Goal: Find specific page/section: Find specific page/section

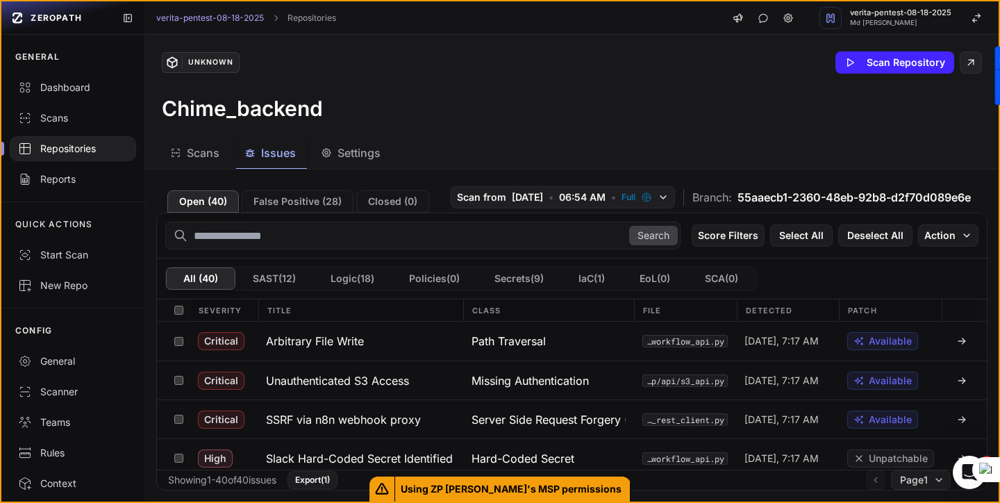
scroll to position [82, 0]
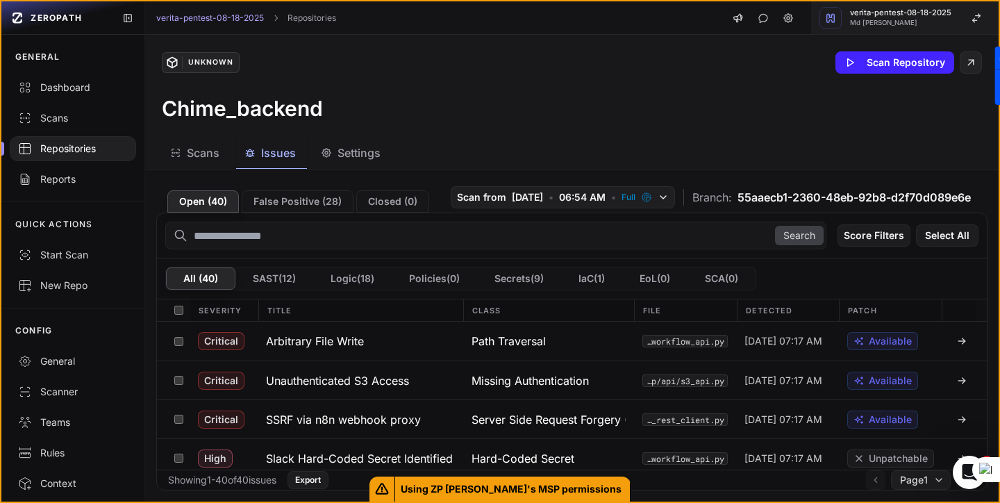
click at [909, 12] on span "verita-pentest-08-18-2025" at bounding box center [900, 13] width 101 height 8
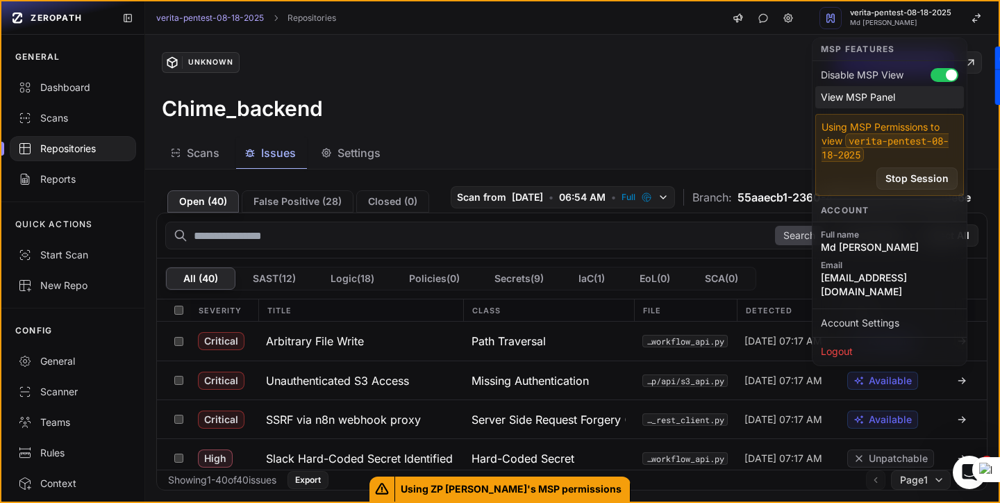
click at [860, 99] on div "View MSP Panel" at bounding box center [889, 97] width 149 height 22
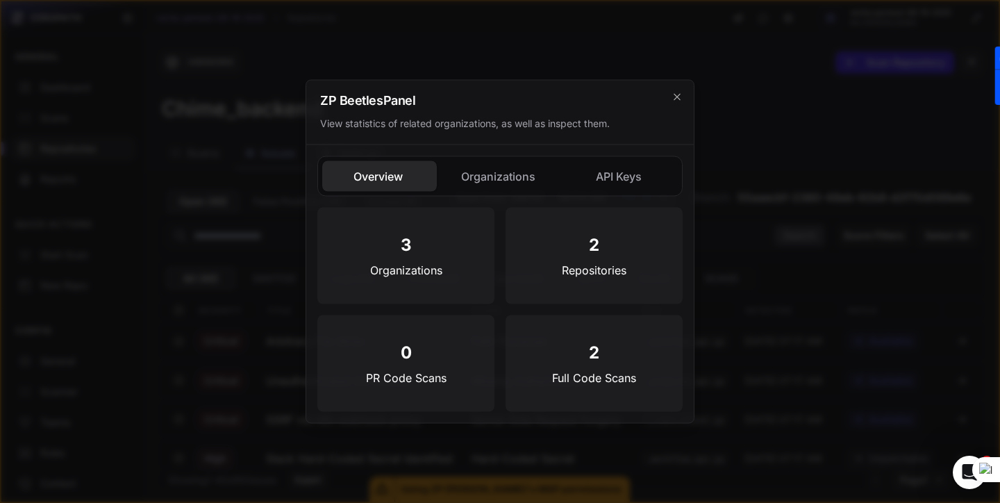
click at [497, 178] on button "Organizations" at bounding box center [499, 176] width 115 height 31
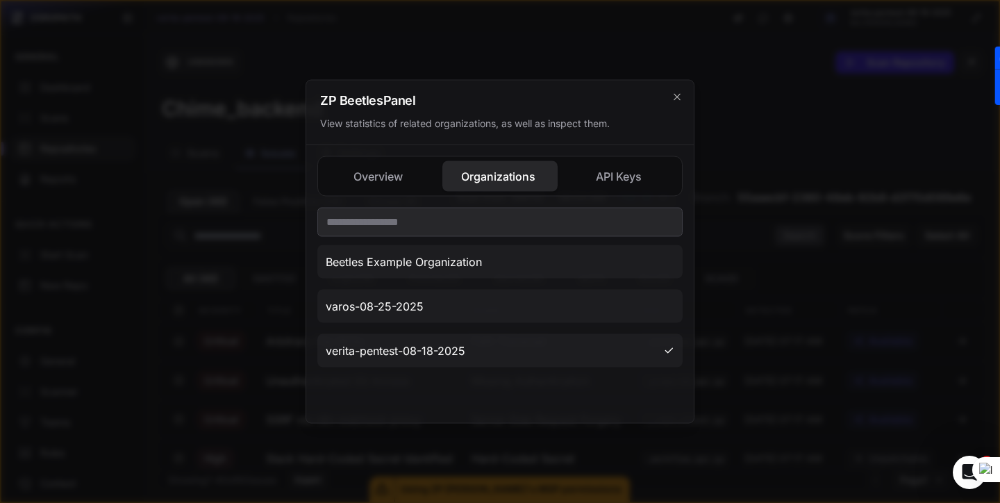
click at [255, 326] on div at bounding box center [500, 251] width 1000 height 503
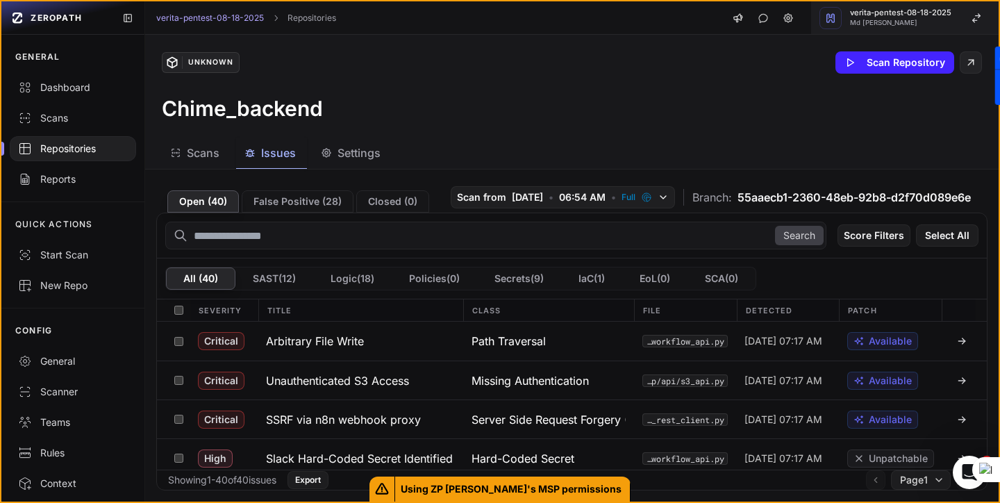
click at [912, 12] on span "verita-pentest-08-18-2025" at bounding box center [900, 13] width 101 height 8
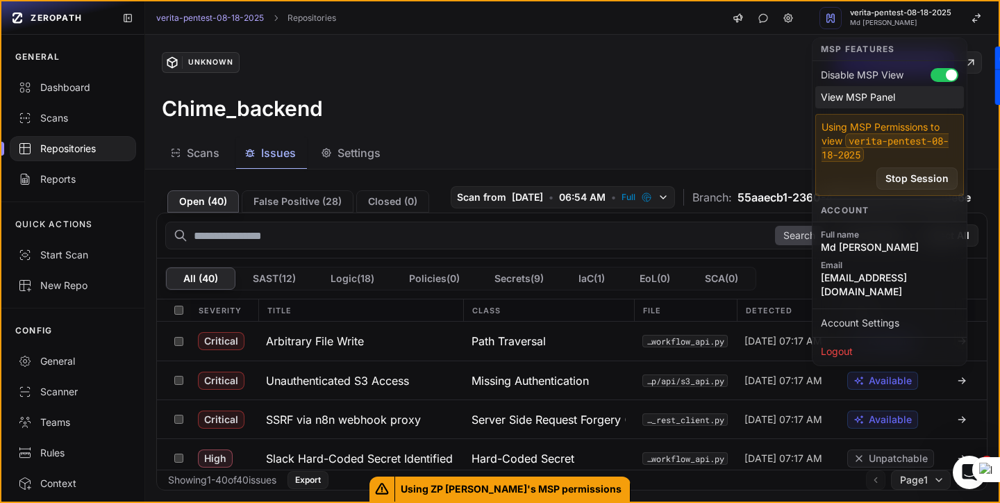
click at [850, 97] on div "View MSP Panel" at bounding box center [889, 97] width 149 height 22
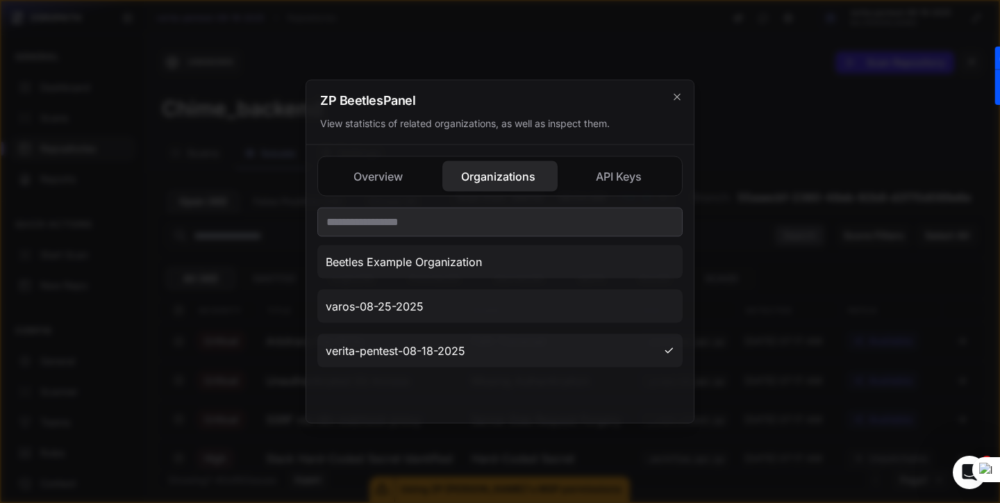
click at [403, 177] on button "Overview" at bounding box center [379, 176] width 115 height 31
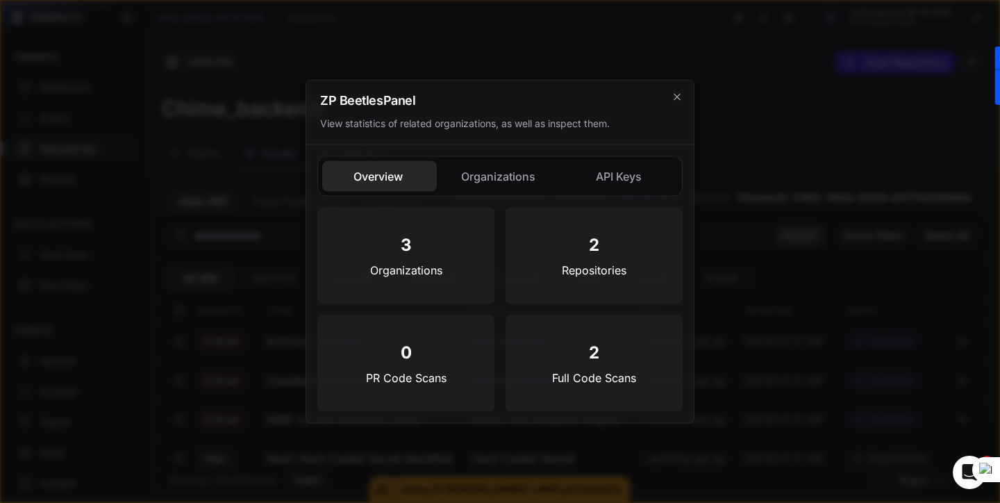
click at [483, 175] on button "Organizations" at bounding box center [499, 176] width 115 height 31
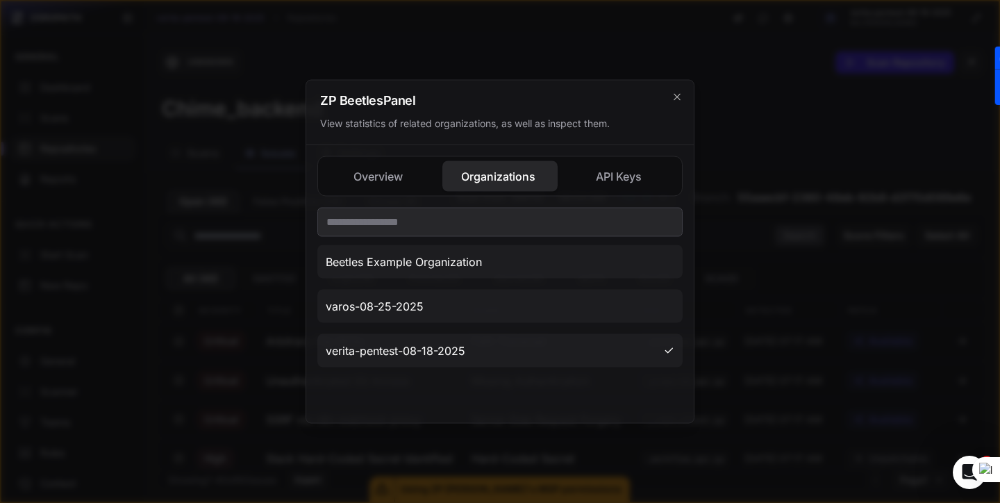
click at [609, 183] on div "Overview Organizations API Keys 3 Organizations 2 Repositories 0 PR Code Scans …" at bounding box center [499, 284] width 365 height 256
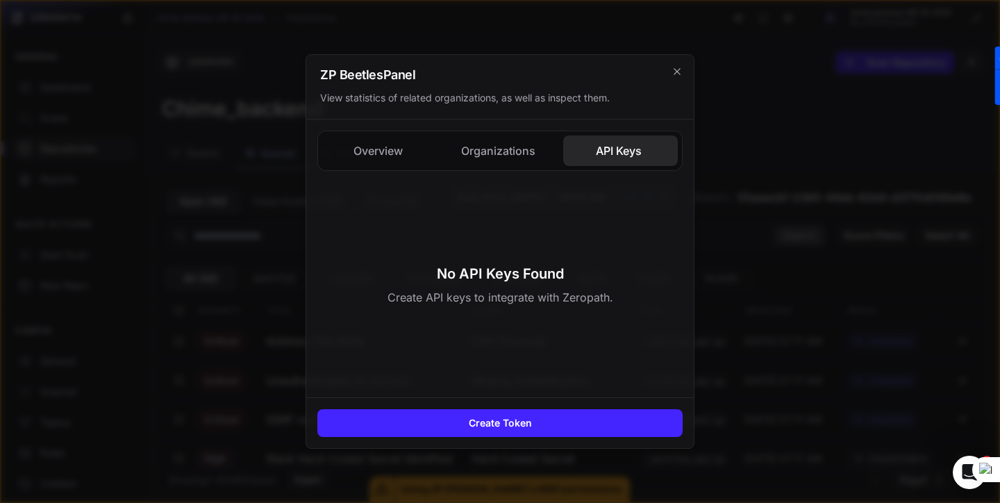
click at [479, 154] on div "Overview Organizations API Keys 3 Organizations 2 Repositories 0 PR Code Scans …" at bounding box center [499, 258] width 387 height 278
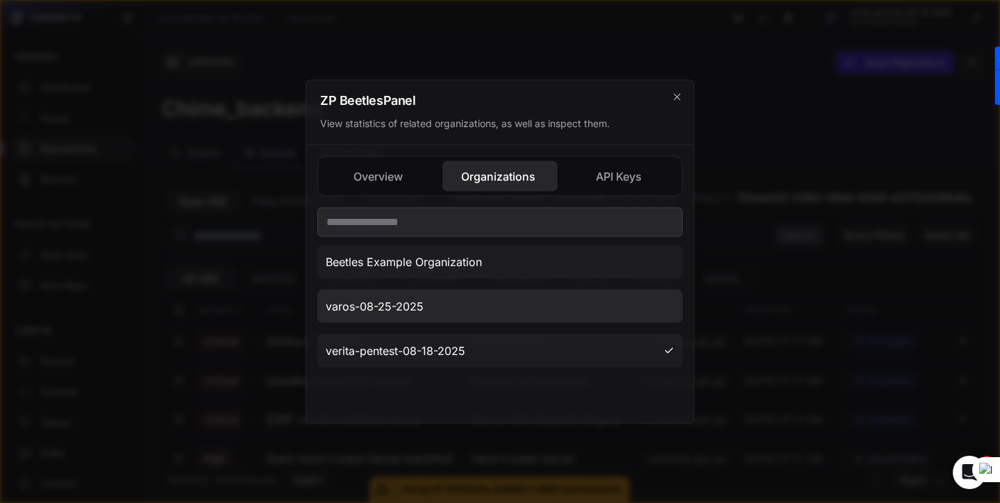
click at [448, 298] on button "varos-08-25-2025" at bounding box center [499, 306] width 365 height 33
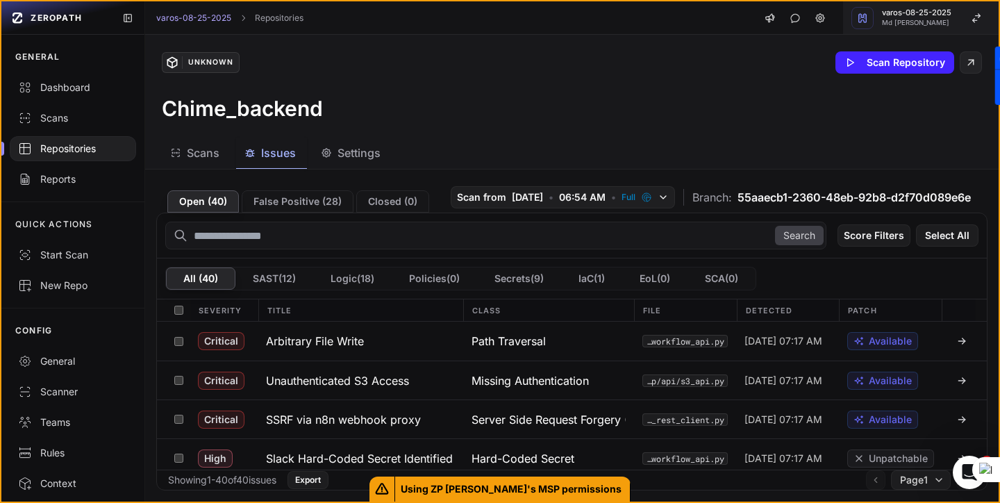
click at [906, 22] on span "Md [PERSON_NAME]" at bounding box center [916, 22] width 69 height 7
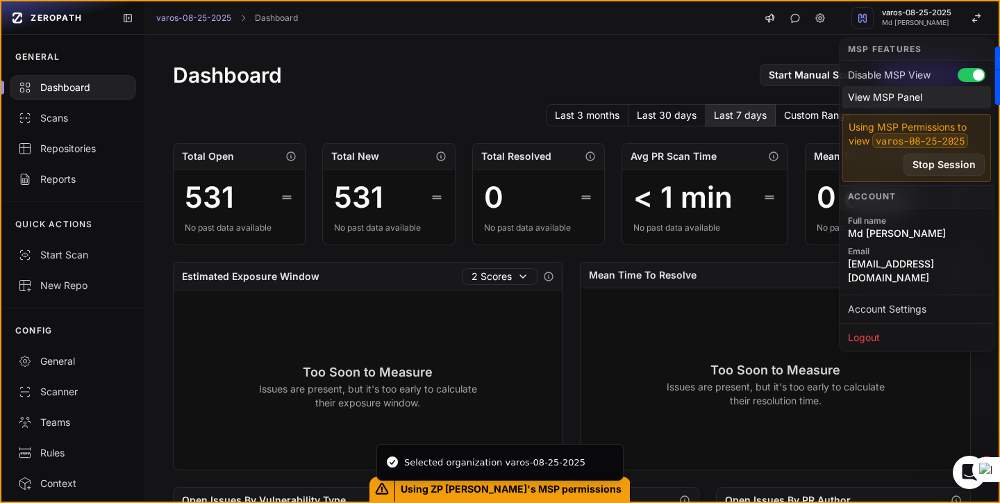
click at [892, 101] on div "View MSP Panel" at bounding box center [916, 97] width 149 height 22
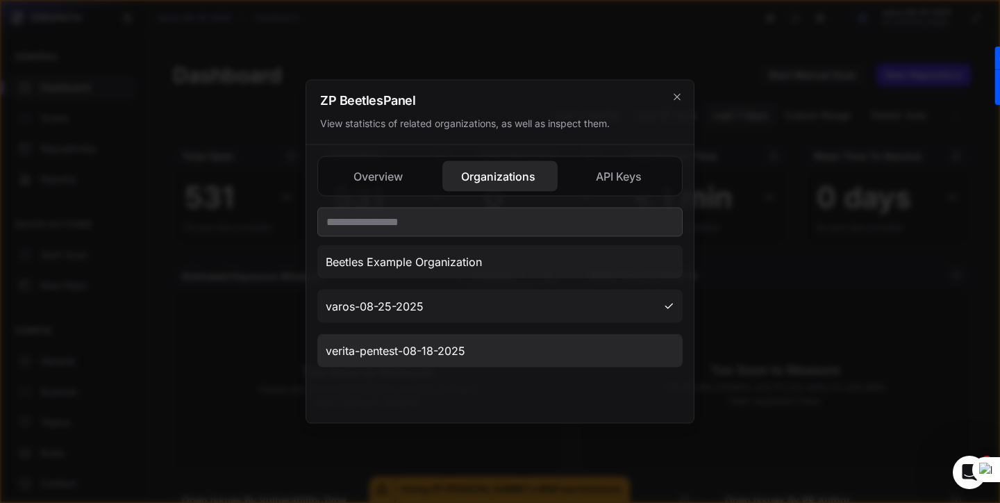
click at [458, 349] on span "verita-pentest-08-18-2025" at bounding box center [396, 350] width 140 height 17
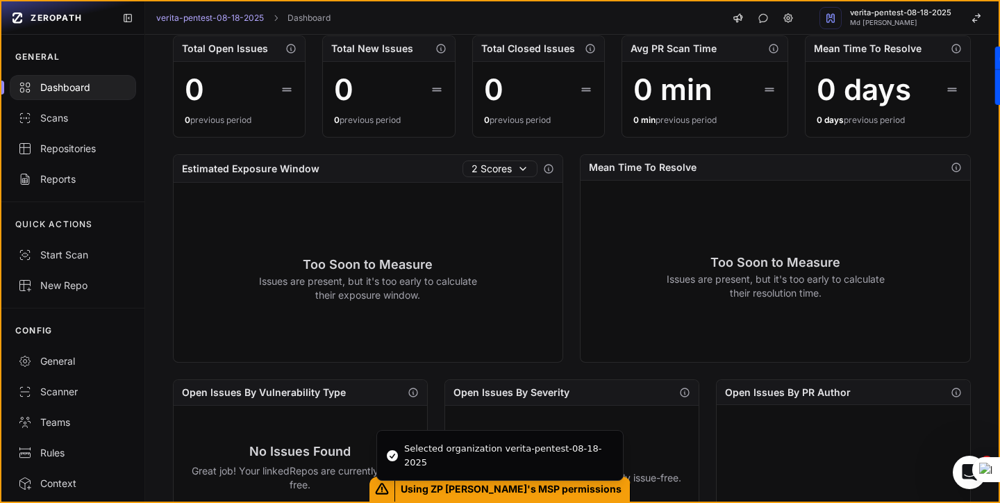
scroll to position [99, 0]
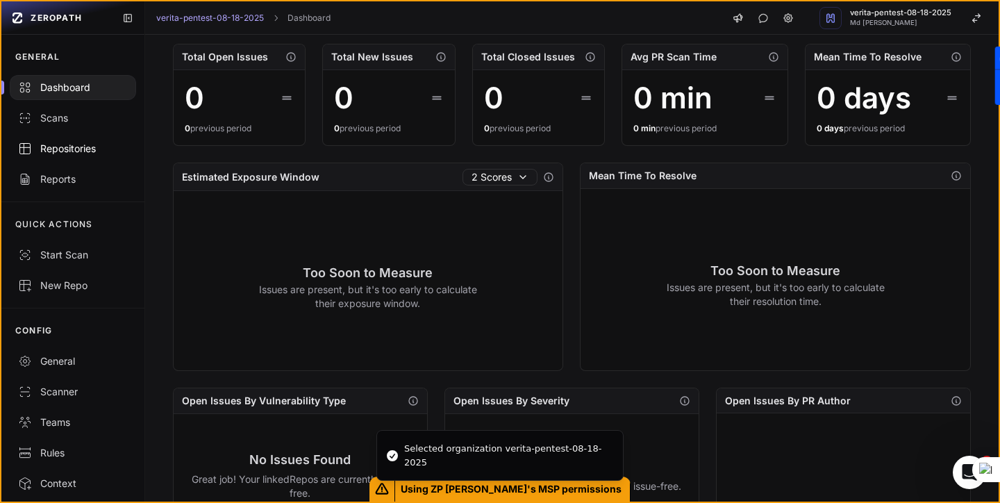
click at [78, 150] on div "Repositories" at bounding box center [73, 149] width 110 height 14
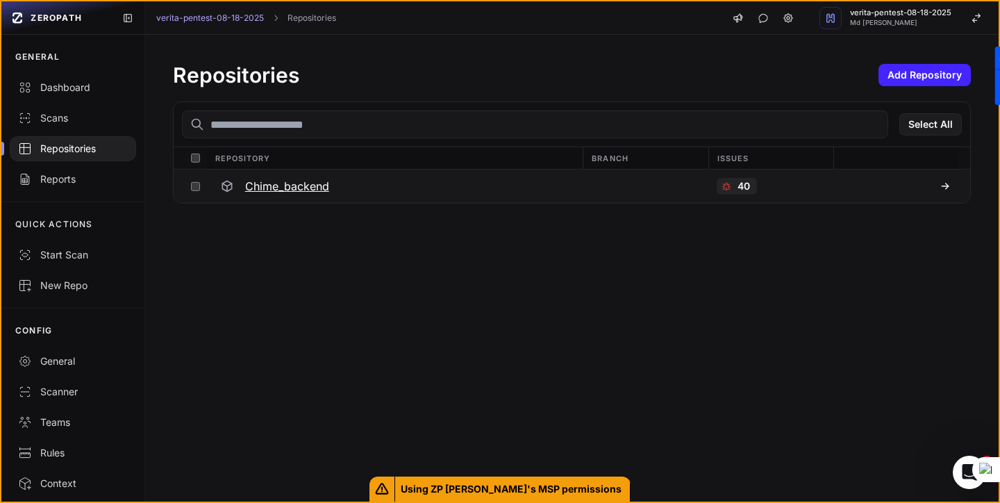
click at [946, 185] on icon at bounding box center [945, 186] width 11 height 11
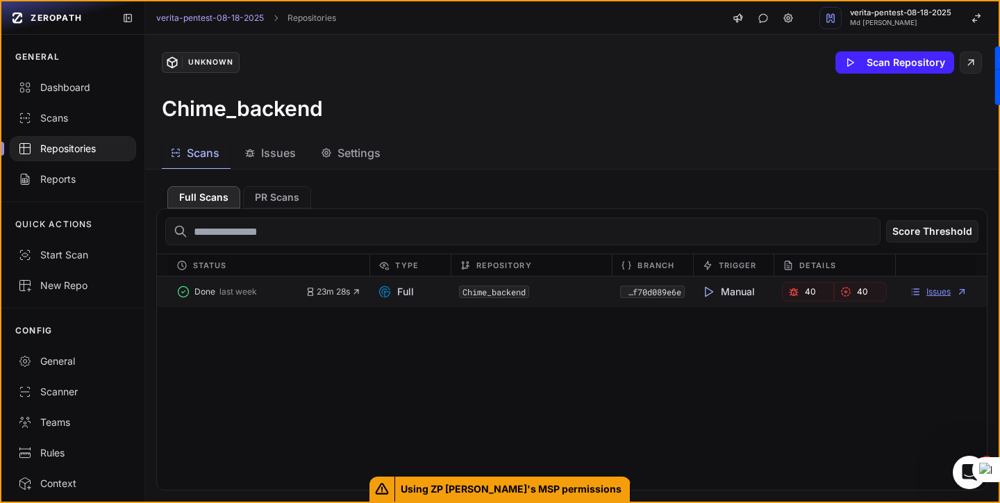
click at [933, 288] on link "Issues" at bounding box center [939, 291] width 58 height 11
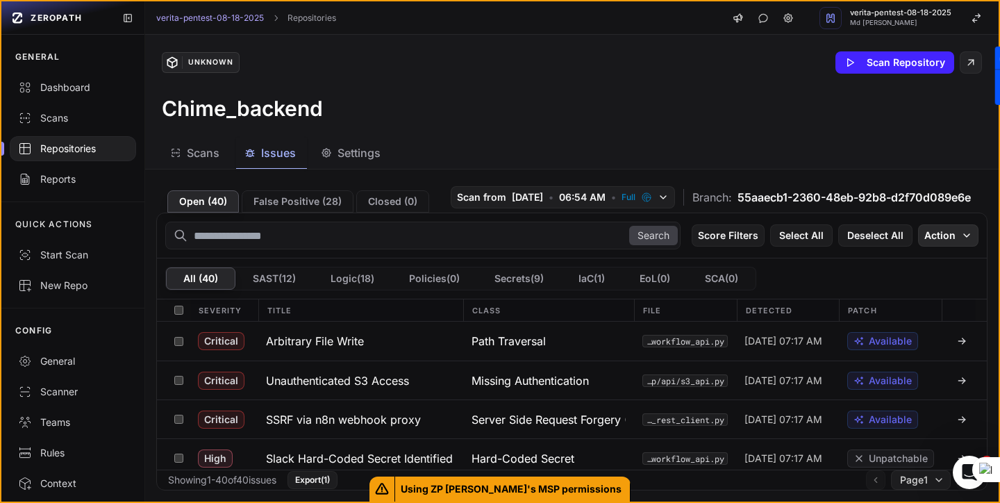
click at [965, 235] on icon "button" at bounding box center [966, 235] width 11 height 11
click at [599, 126] on div "Unknown Scan Repository Chime_backend" at bounding box center [571, 86] width 853 height 103
